Goal: Information Seeking & Learning: Learn about a topic

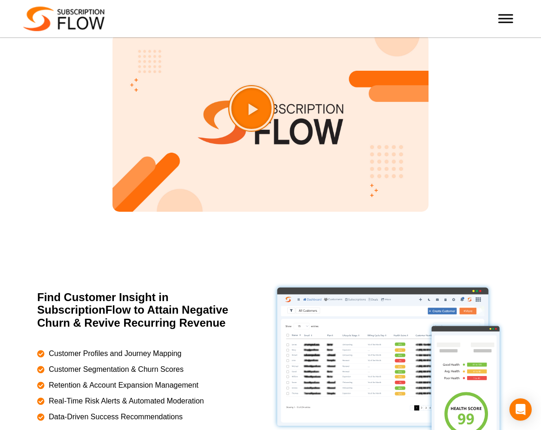
scroll to position [1194, 0]
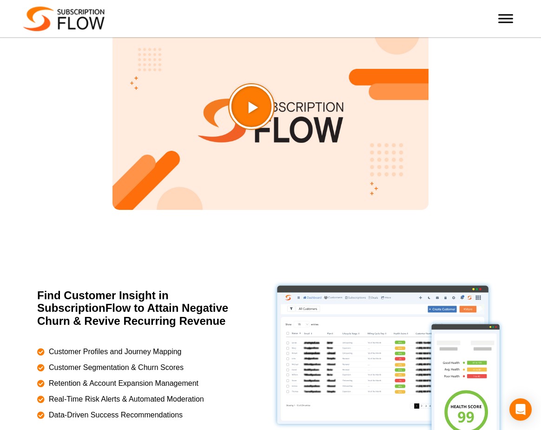
click at [285, 143] on icon "Play Video about SubscriptionFlow-Video" at bounding box center [275, 130] width 47 height 47
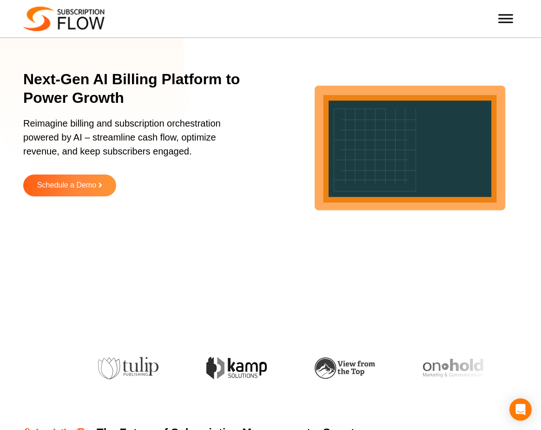
scroll to position [0, 0]
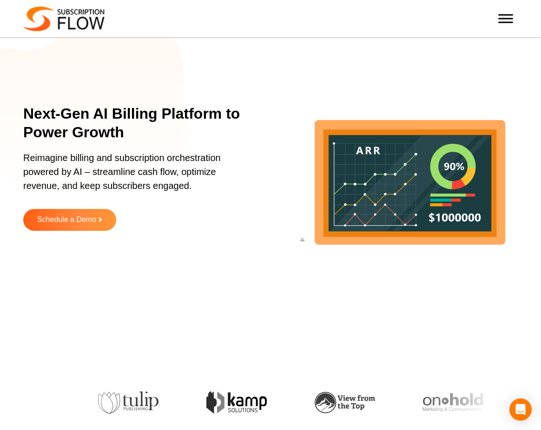
click at [514, 24] on div at bounding box center [506, 18] width 19 height 19
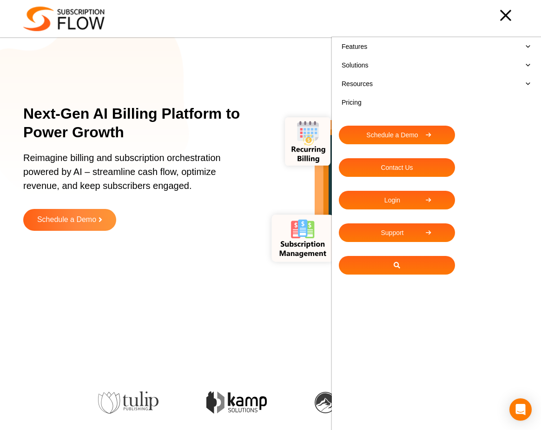
click at [401, 44] on link "Features" at bounding box center [436, 46] width 195 height 19
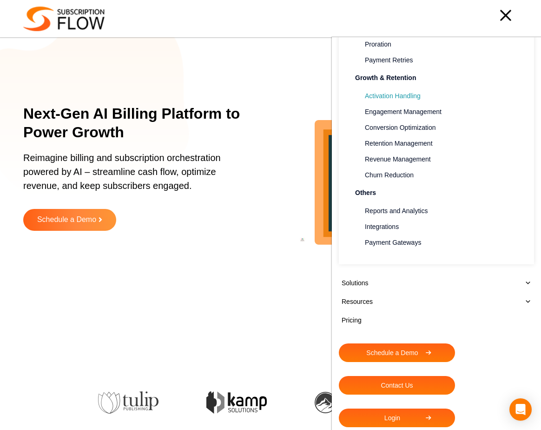
scroll to position [226, 0]
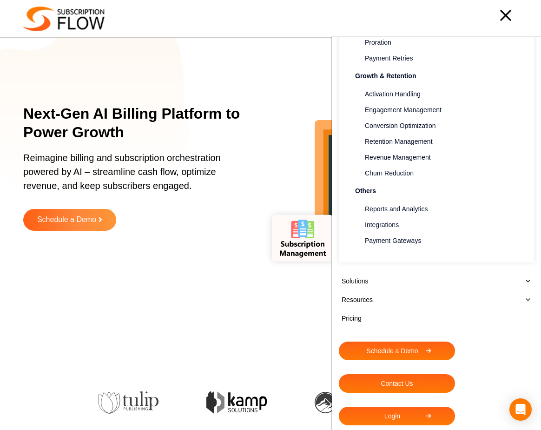
click at [400, 283] on link "Solutions" at bounding box center [436, 281] width 195 height 19
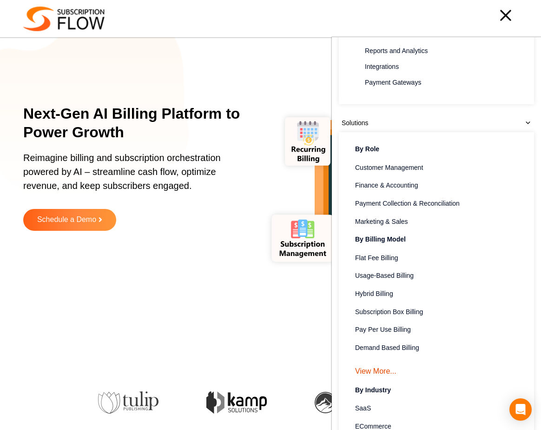
scroll to position [385, 0]
click at [368, 407] on span "SaaS" at bounding box center [363, 408] width 16 height 10
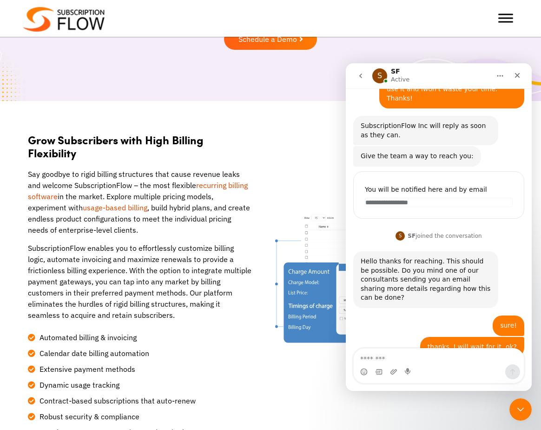
scroll to position [267, 0]
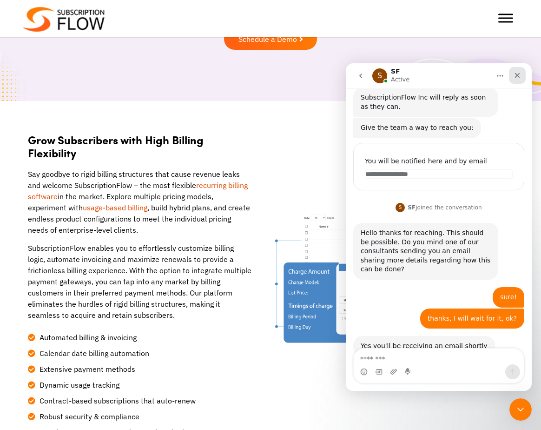
click at [519, 76] on icon "Close" at bounding box center [517, 75] width 5 height 5
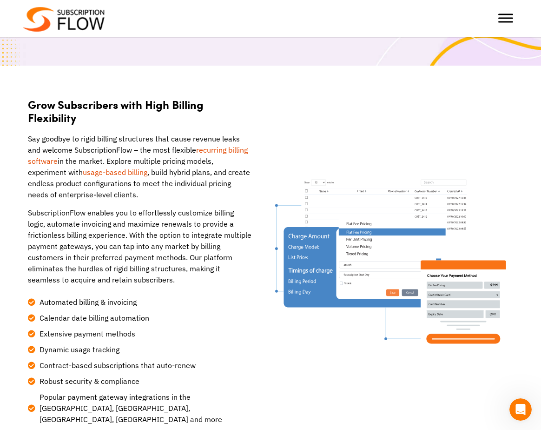
scroll to position [161, 0]
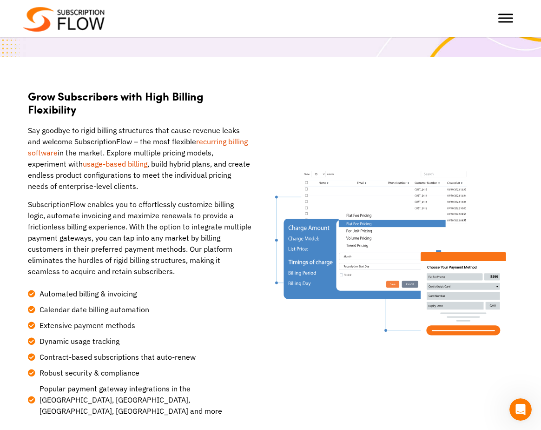
click at [440, 300] on img at bounding box center [392, 252] width 234 height 185
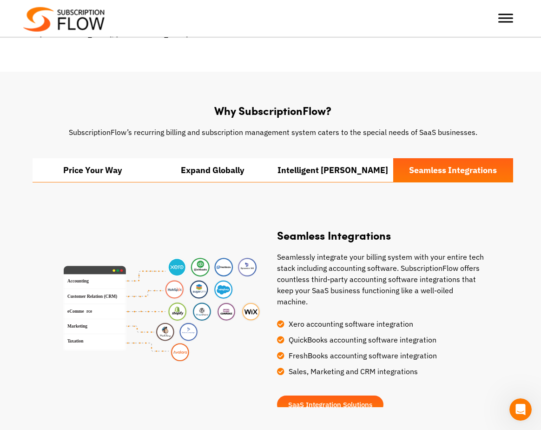
scroll to position [539, 0]
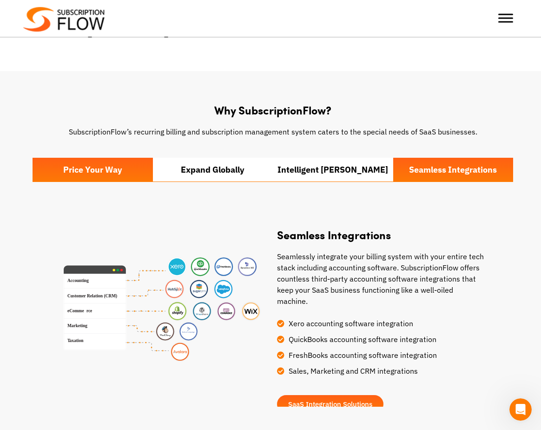
click at [104, 166] on li "Price Your Way" at bounding box center [93, 170] width 120 height 24
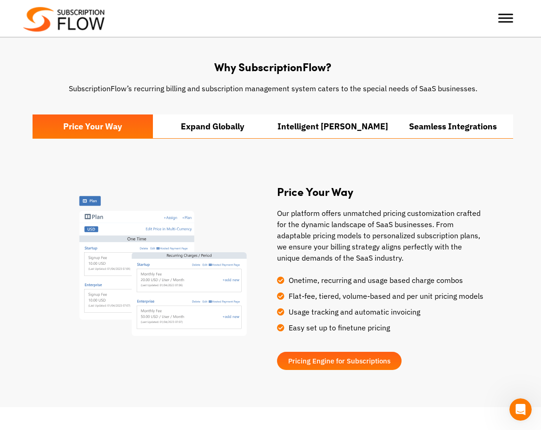
scroll to position [584, 0]
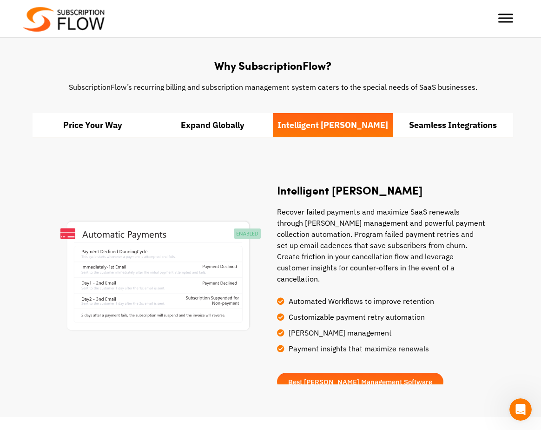
click at [507, 13] on div at bounding box center [506, 18] width 19 height 19
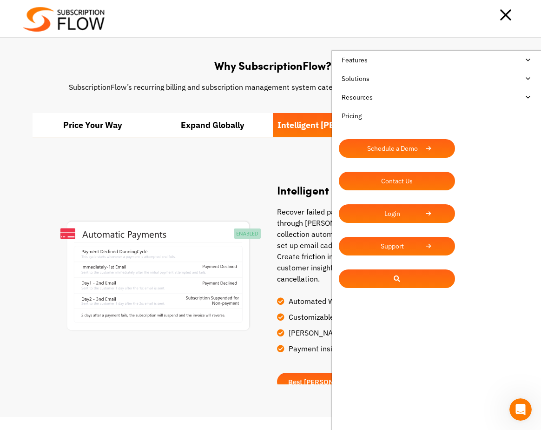
click at [389, 60] on link "Features" at bounding box center [436, 60] width 195 height 19
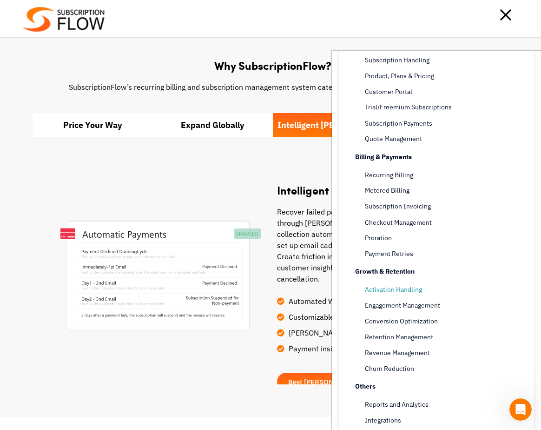
scroll to position [0, 0]
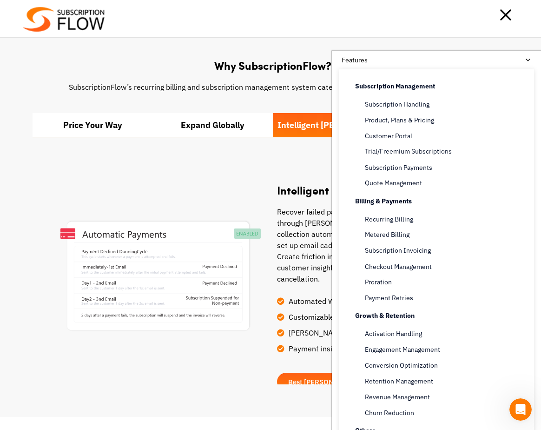
click at [528, 60] on link "Features" at bounding box center [436, 60] width 195 height 19
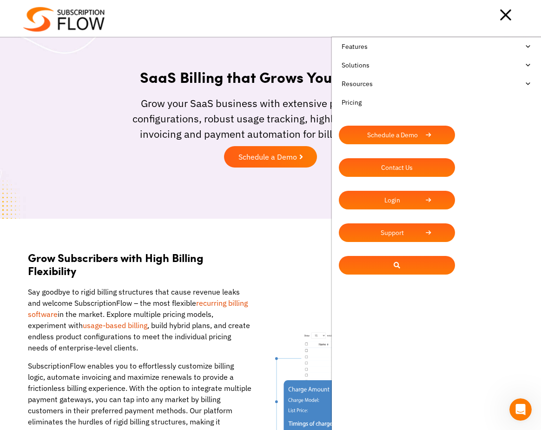
click at [444, 71] on link "Solutions" at bounding box center [436, 65] width 195 height 19
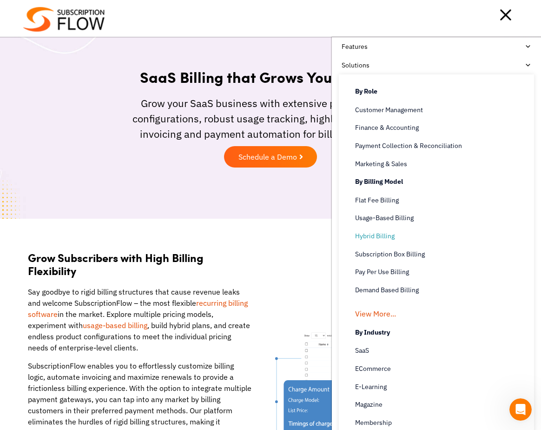
click at [380, 238] on span "Hybrid Billing" at bounding box center [375, 236] width 40 height 10
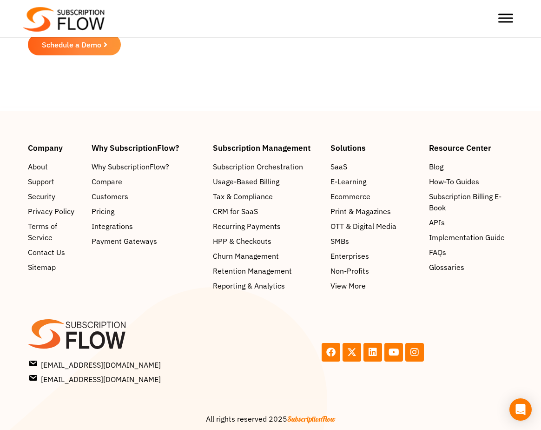
scroll to position [1625, 0]
